Goal: Navigation & Orientation: Find specific page/section

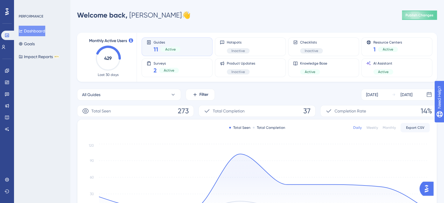
click at [195, 19] on div "Welcome back, [PERSON_NAME] 👋 Publish Changes" at bounding box center [257, 15] width 360 height 12
click at [215, 57] on div "Guides 11 Active Hotspots Inactive Checklists Inactive Resource Centers 1 Activ…" at bounding box center [284, 57] width 284 height 49
click at [214, 48] on div "Guides 11 Active Hotspots Inactive Checklists Inactive Resource Centers 1 Active" at bounding box center [284, 46] width 284 height 19
click at [125, 91] on button "All Guides" at bounding box center [129, 95] width 104 height 12
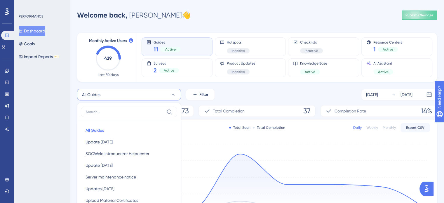
scroll to position [59, 0]
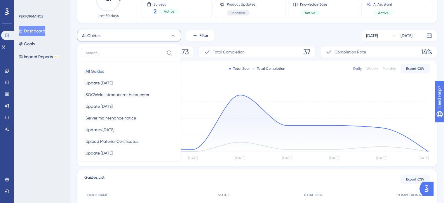
click at [131, 34] on button "All Guides" at bounding box center [129, 36] width 104 height 12
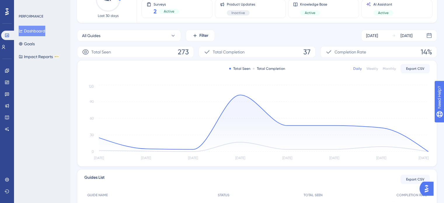
click at [234, 44] on div "All Guides Filter [DATE] [DATE] Total Seen 273 Total Completion 37 Completion R…" at bounding box center [257, 162] width 360 height 265
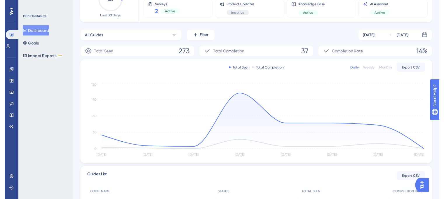
scroll to position [0, 0]
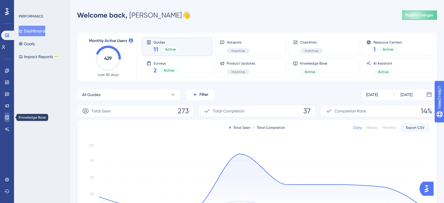
click at [8, 120] on link at bounding box center [7, 117] width 5 height 9
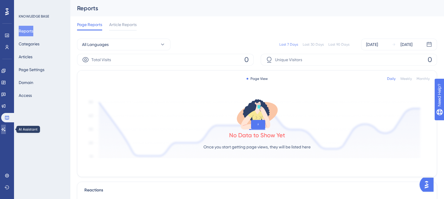
click at [6, 127] on icon at bounding box center [3, 129] width 5 height 5
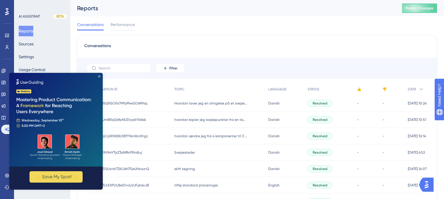
click at [100, 77] on icon "Close Preview" at bounding box center [99, 76] width 2 height 2
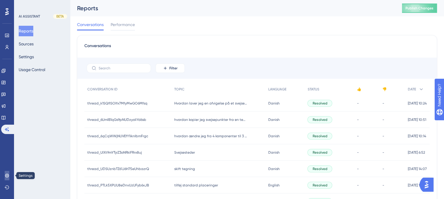
click at [7, 174] on icon at bounding box center [7, 175] width 4 height 4
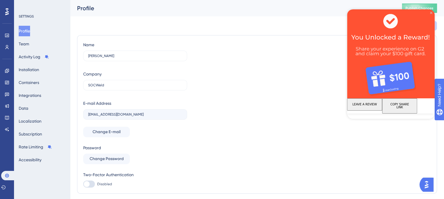
click at [431, 12] on icon "Close Preview" at bounding box center [431, 13] width 2 height 2
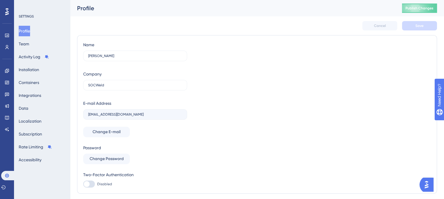
scroll to position [18, 0]
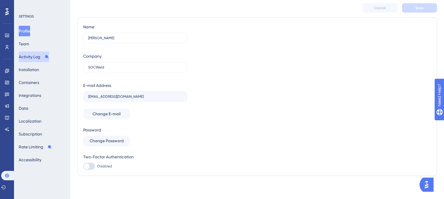
click at [32, 59] on button "Activity Log" at bounding box center [34, 56] width 30 height 11
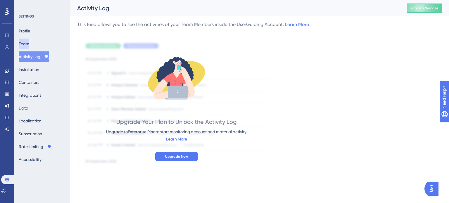
click at [29, 46] on button "Team" at bounding box center [24, 44] width 11 height 11
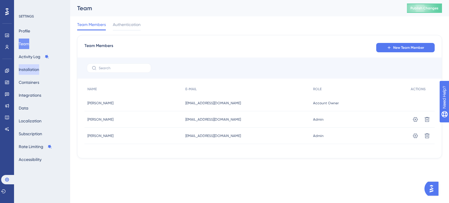
click at [30, 72] on button "Installation" at bounding box center [29, 69] width 20 height 11
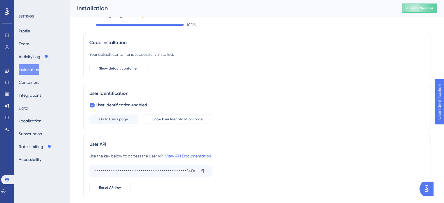
scroll to position [21, 0]
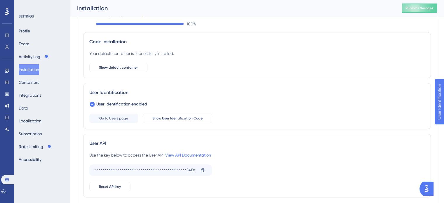
click at [80, 91] on div "You’re getting full value! 🎉 100 % Code Installation Your default container is …" at bounding box center [257, 134] width 360 height 259
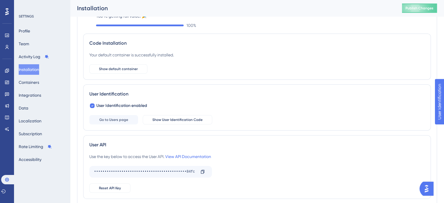
scroll to position [19, 0]
click at [100, 38] on div "Code Installation Your default container is successfully installed. Show defaul…" at bounding box center [257, 57] width 348 height 46
click at [99, 40] on div "Code Installation" at bounding box center [257, 43] width 336 height 7
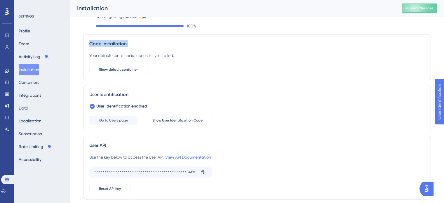
click at [99, 40] on div "Code Installation" at bounding box center [257, 43] width 336 height 7
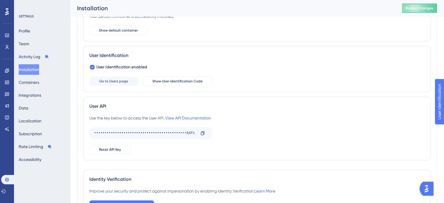
scroll to position [104, 0]
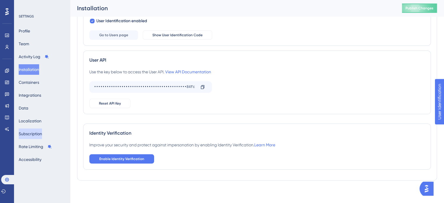
click at [36, 135] on button "Subscription" at bounding box center [30, 134] width 23 height 11
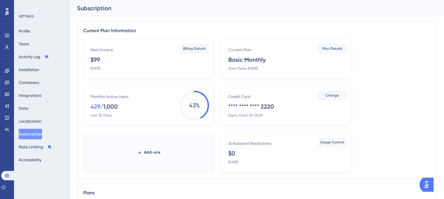
click at [95, 7] on div "Subscription" at bounding box center [250, 8] width 346 height 8
